Goal: Check status

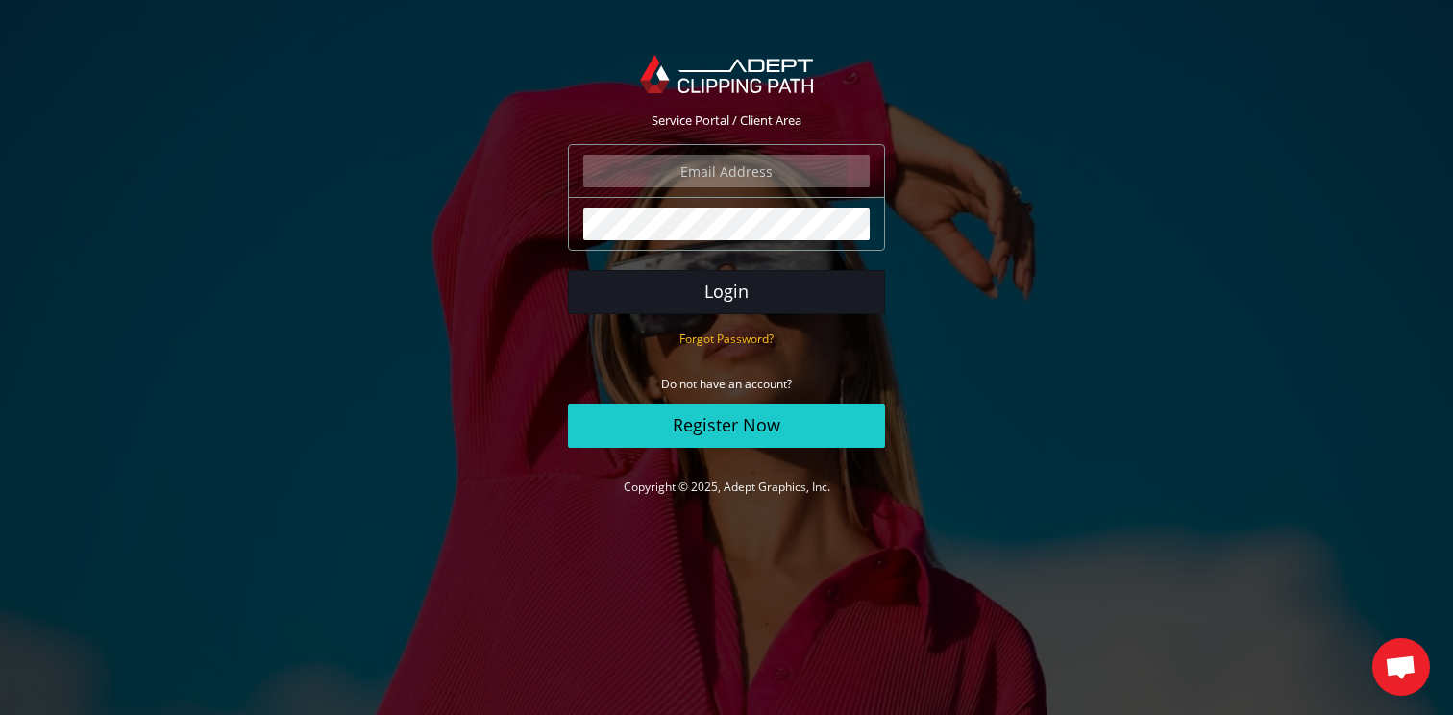
type input "marksommerlund@shoechapter.com"
click at [703, 286] on button "Login" at bounding box center [726, 292] width 317 height 44
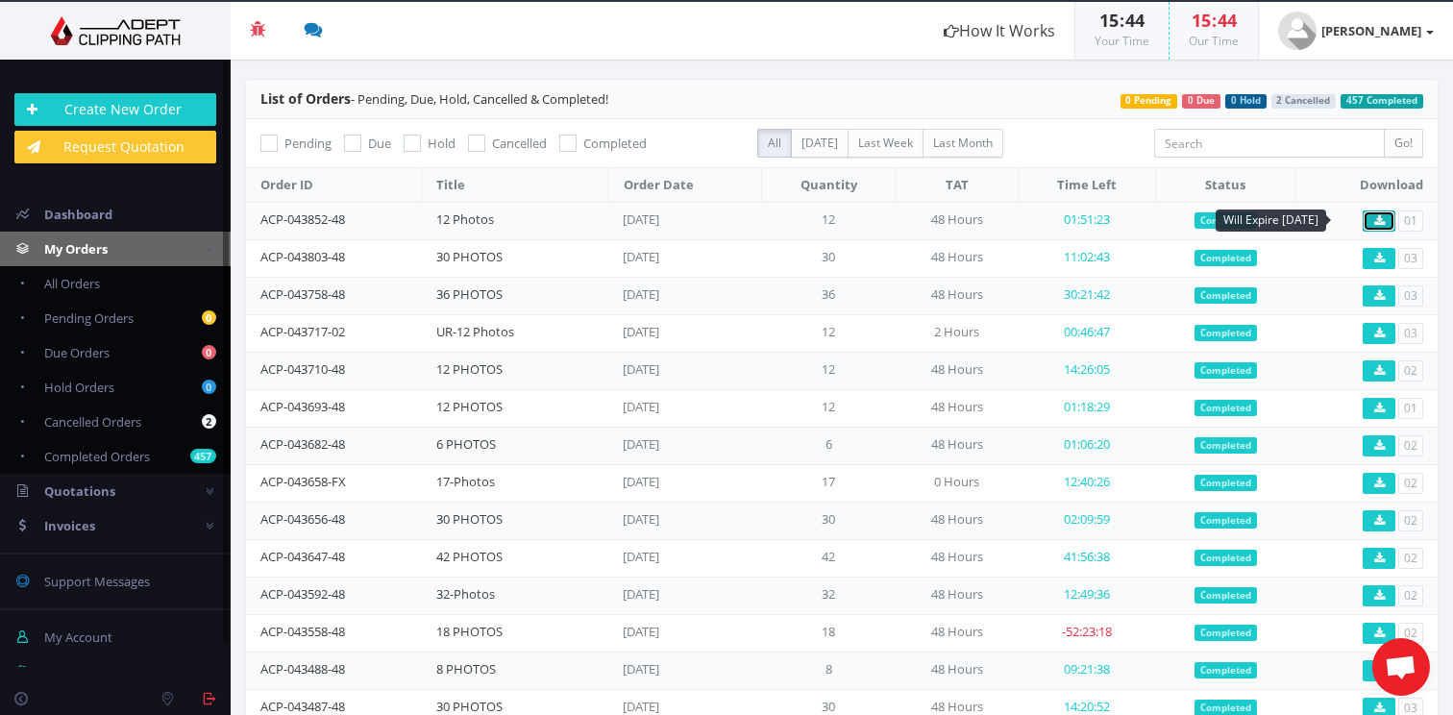
click at [1374, 220] on icon at bounding box center [1379, 221] width 11 height 12
